Goal: Transaction & Acquisition: Purchase product/service

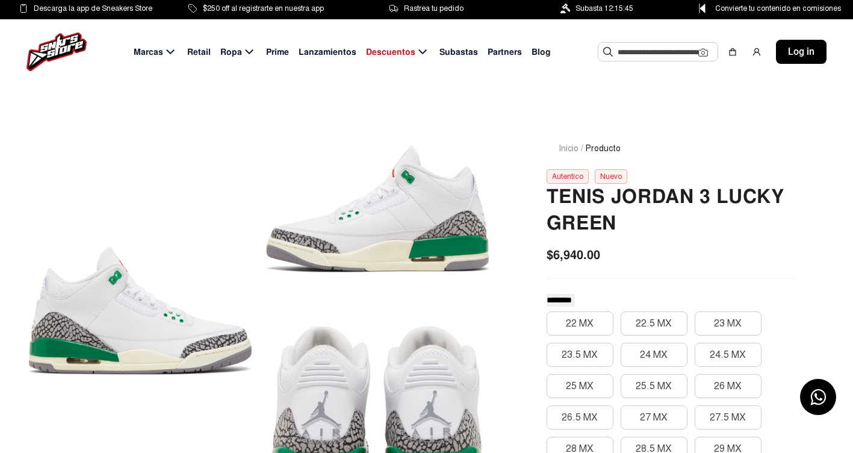
click at [646, 59] on input "text" at bounding box center [658, 52] width 81 height 18
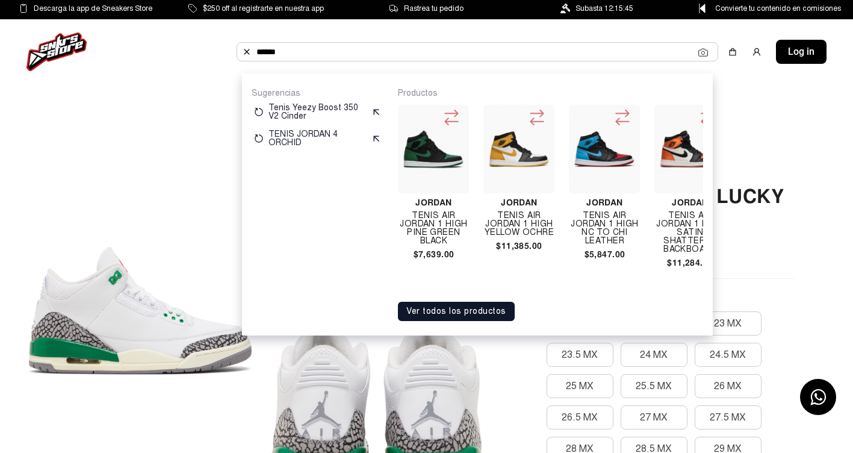
click at [495, 317] on button "Ver todos los productos" at bounding box center [456, 311] width 117 height 19
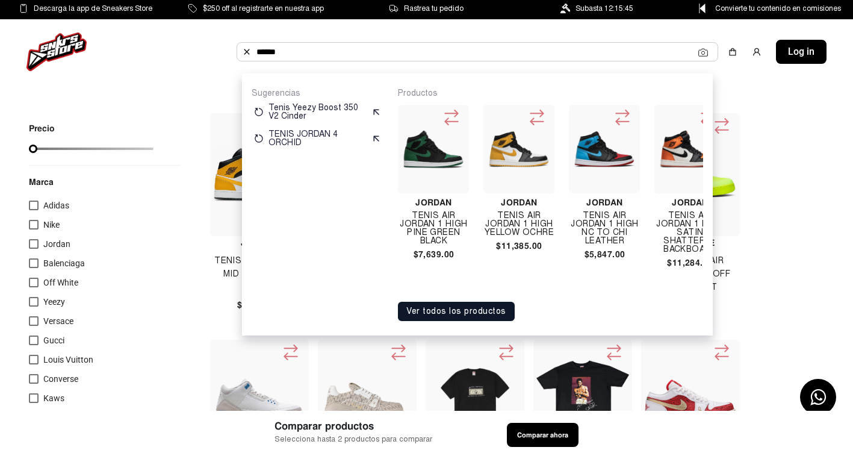
click at [495, 321] on button "Ver todos los productos" at bounding box center [456, 311] width 117 height 19
click at [493, 321] on button "Ver todos los productos" at bounding box center [456, 311] width 117 height 19
click at [437, 304] on div "Productos Jordan Tenis Air Jordan 1 High Pine Green Black $7,639.00 Jordan Teni…" at bounding box center [550, 204] width 305 height 233
click at [432, 321] on button "Ver todos los productos" at bounding box center [456, 311] width 117 height 19
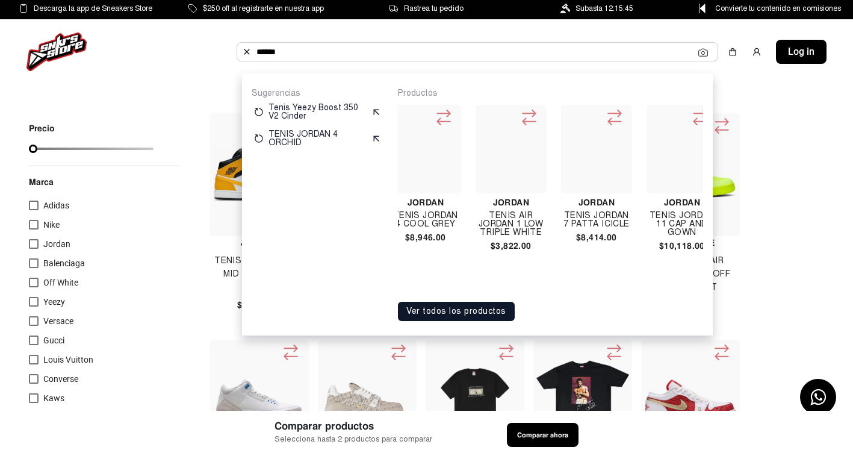
scroll to position [0, 6299]
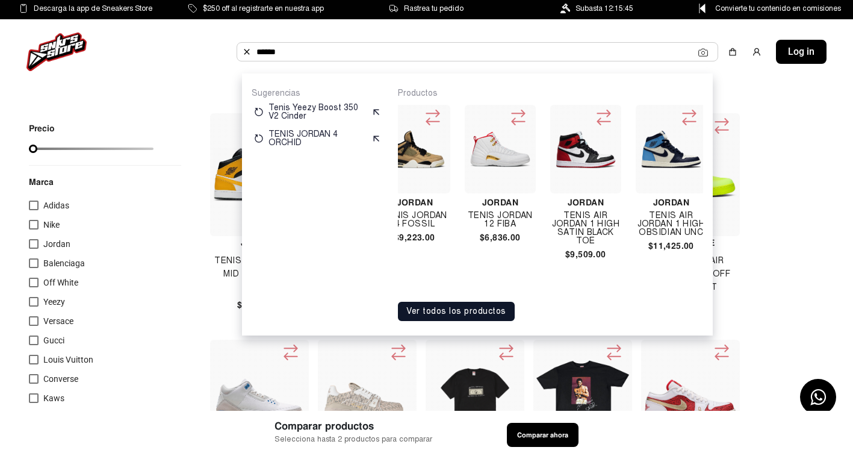
click at [302, 54] on input "******" at bounding box center [478, 52] width 442 height 18
type input "********"
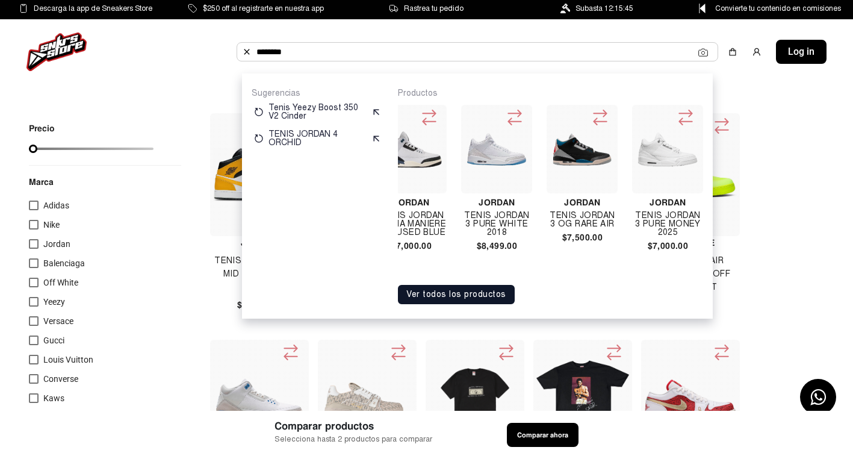
scroll to position [0, 5838]
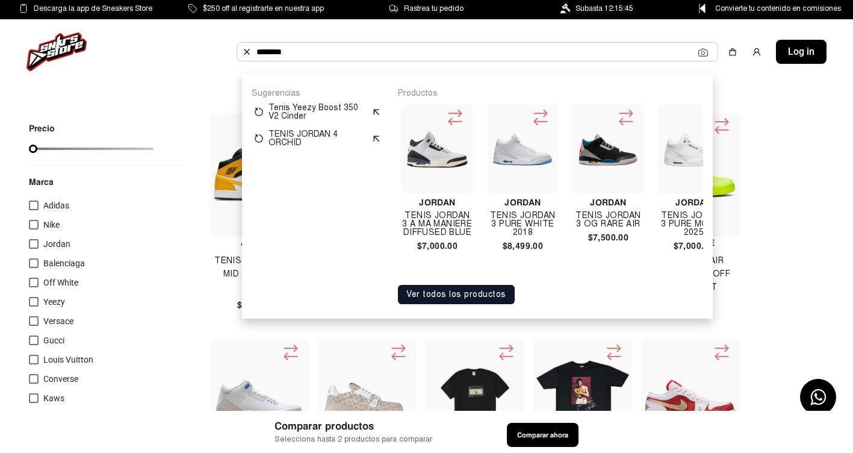
click at [428, 304] on button "Ver todos los productos" at bounding box center [456, 294] width 117 height 19
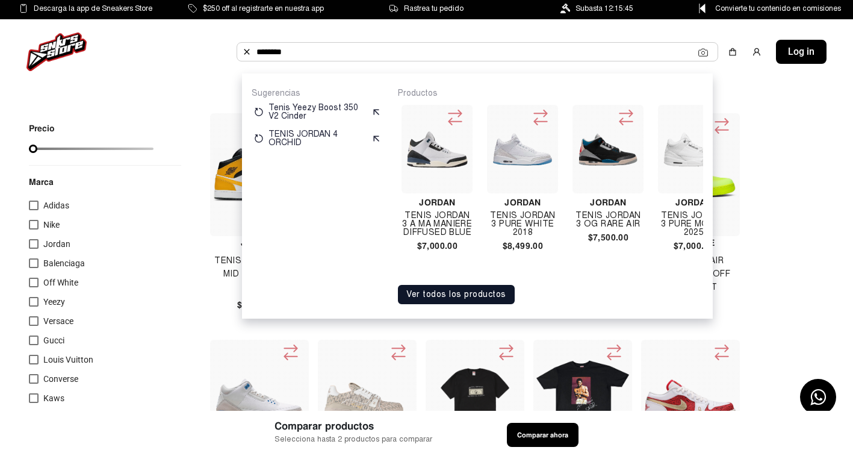
click at [428, 304] on button "Ver todos los productos" at bounding box center [456, 294] width 117 height 19
